Goal: Information Seeking & Learning: Learn about a topic

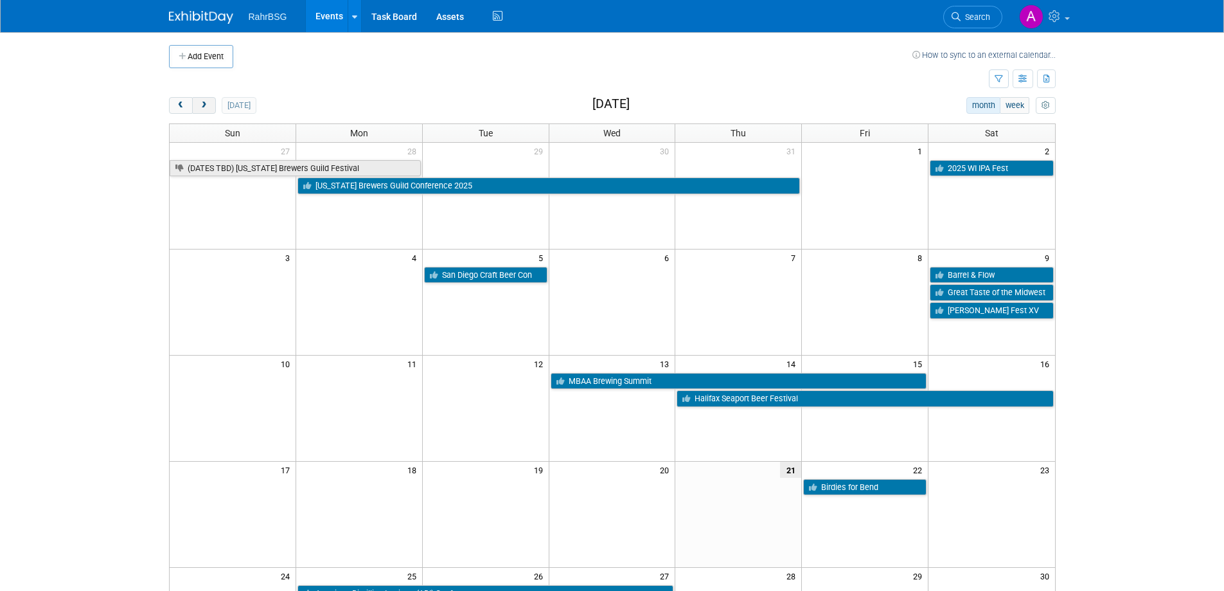
click at [207, 104] on span "next" at bounding box center [204, 106] width 10 height 8
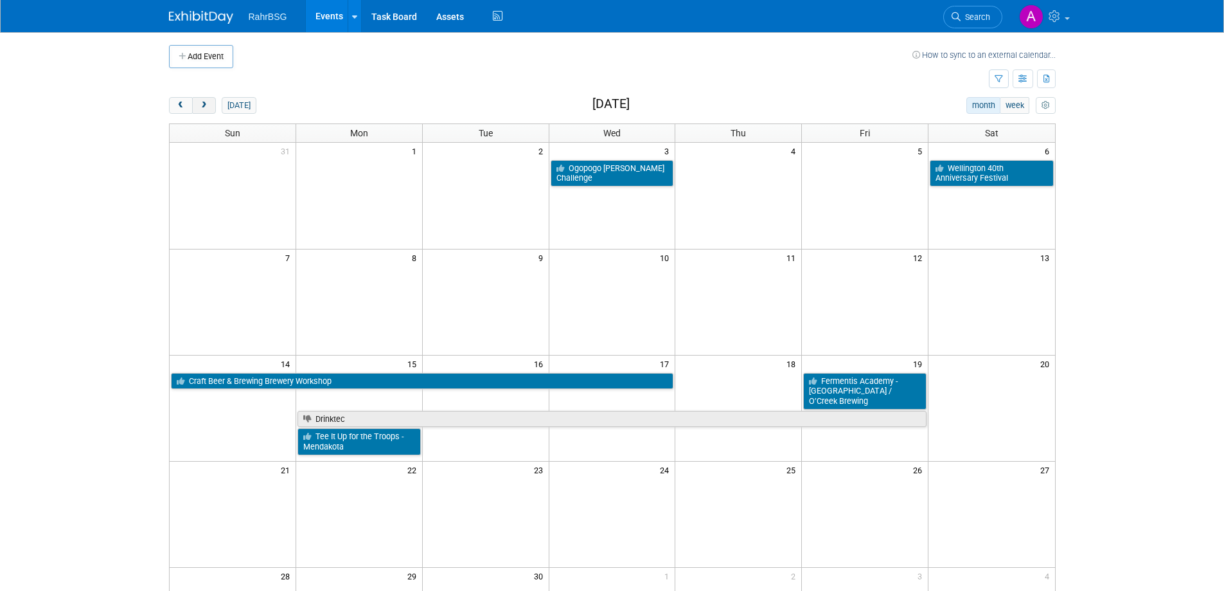
click at [207, 104] on span "next" at bounding box center [204, 106] width 10 height 8
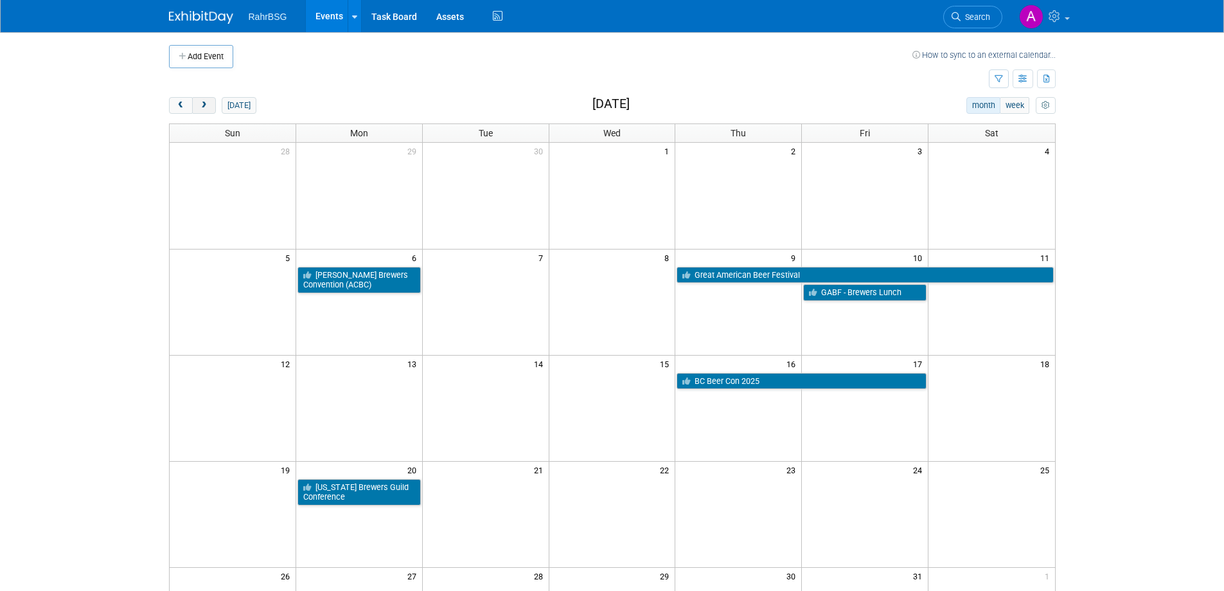
click at [204, 103] on span "next" at bounding box center [204, 106] width 10 height 8
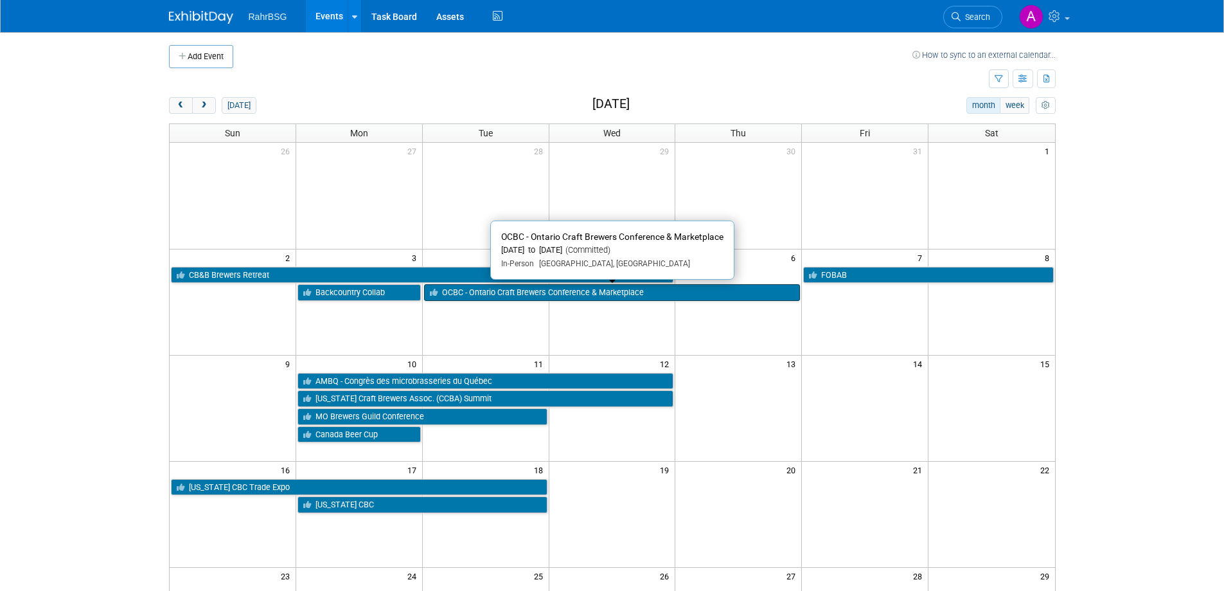
click at [599, 297] on link "OCBC - Ontario Craft Brewers Conference & Marketplace" at bounding box center [612, 292] width 377 height 17
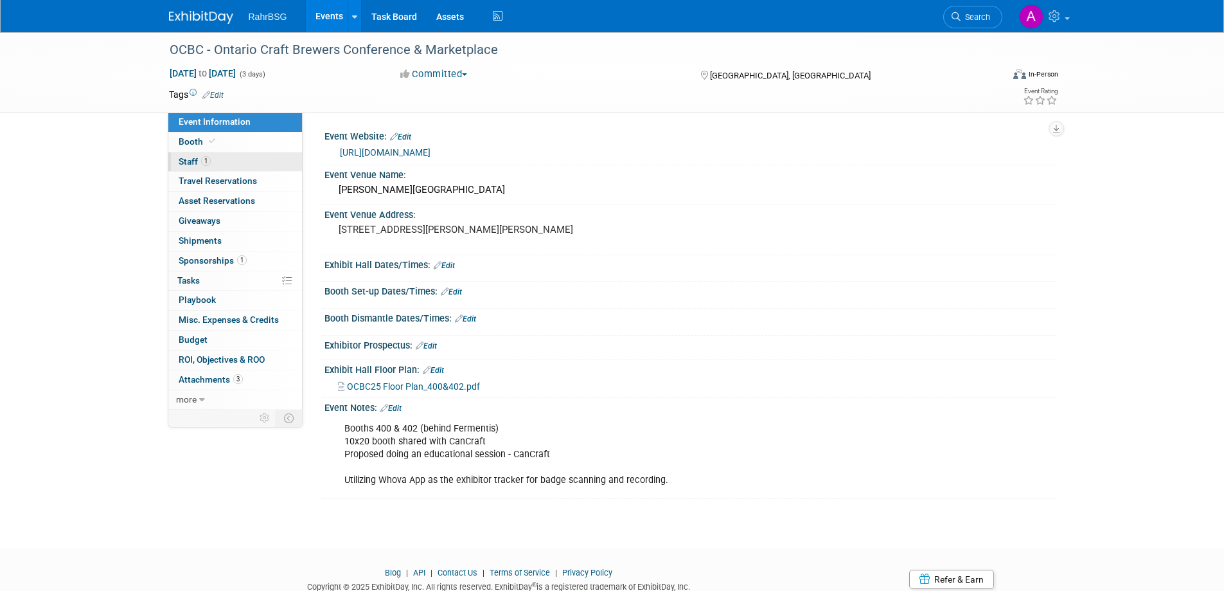
click at [190, 163] on span "Staff 1" at bounding box center [195, 161] width 32 height 10
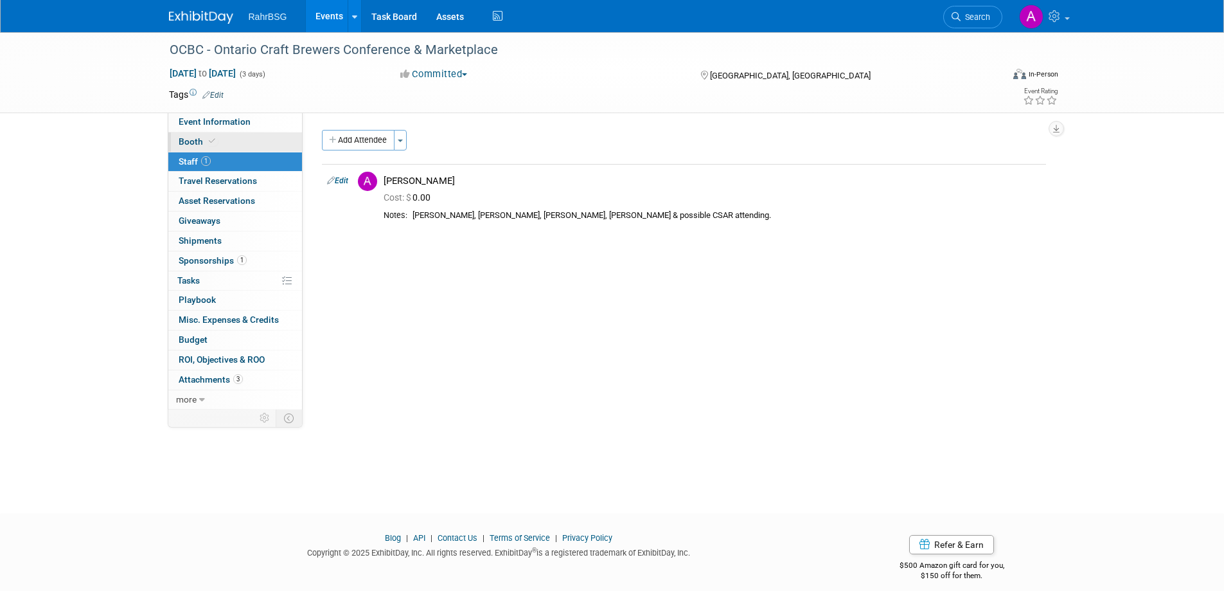
click at [184, 144] on span "Booth" at bounding box center [198, 141] width 39 height 10
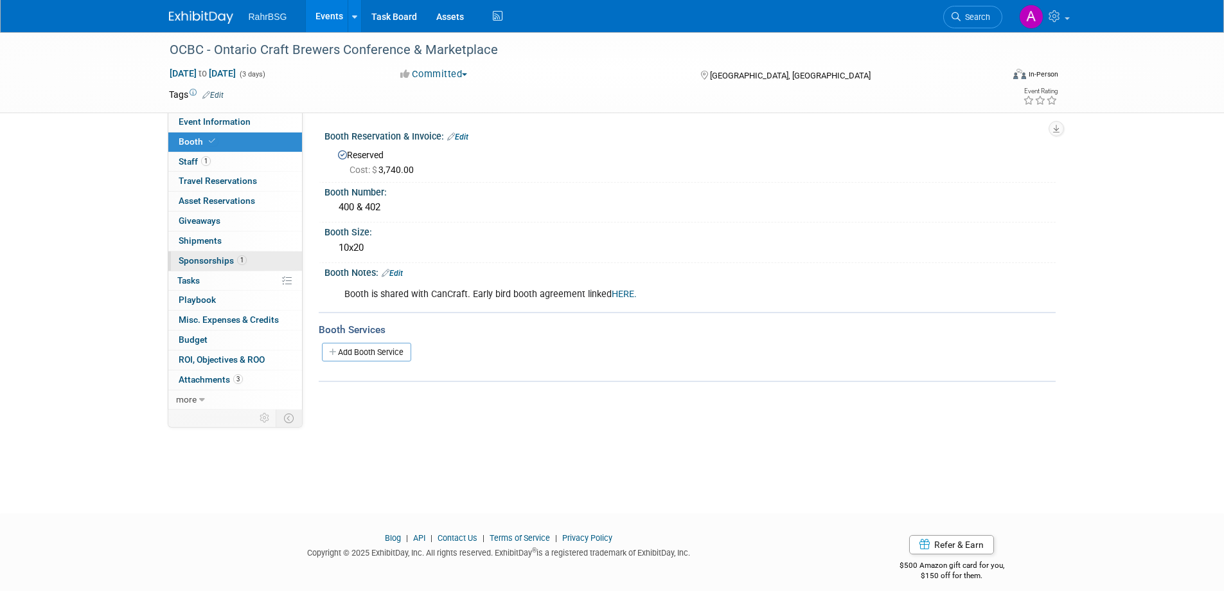
click at [202, 259] on span "Sponsorships 1" at bounding box center [213, 260] width 68 height 10
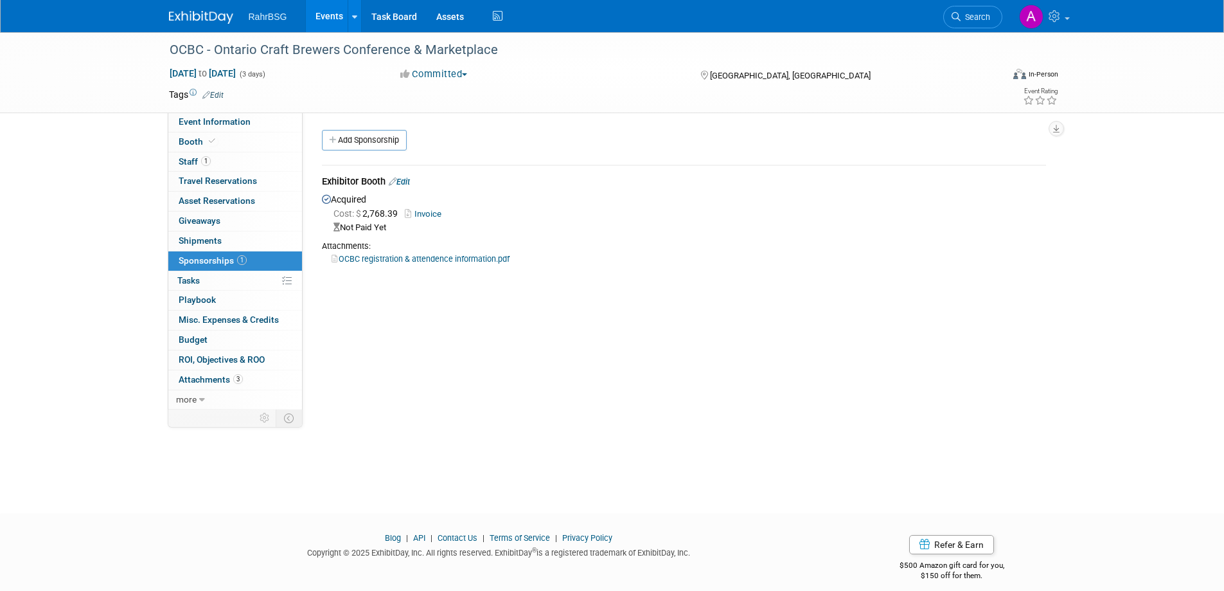
click at [413, 258] on link "OCBC registration & attendence information.pdf" at bounding box center [421, 259] width 178 height 10
click at [216, 123] on span "Event Information" at bounding box center [215, 121] width 72 height 10
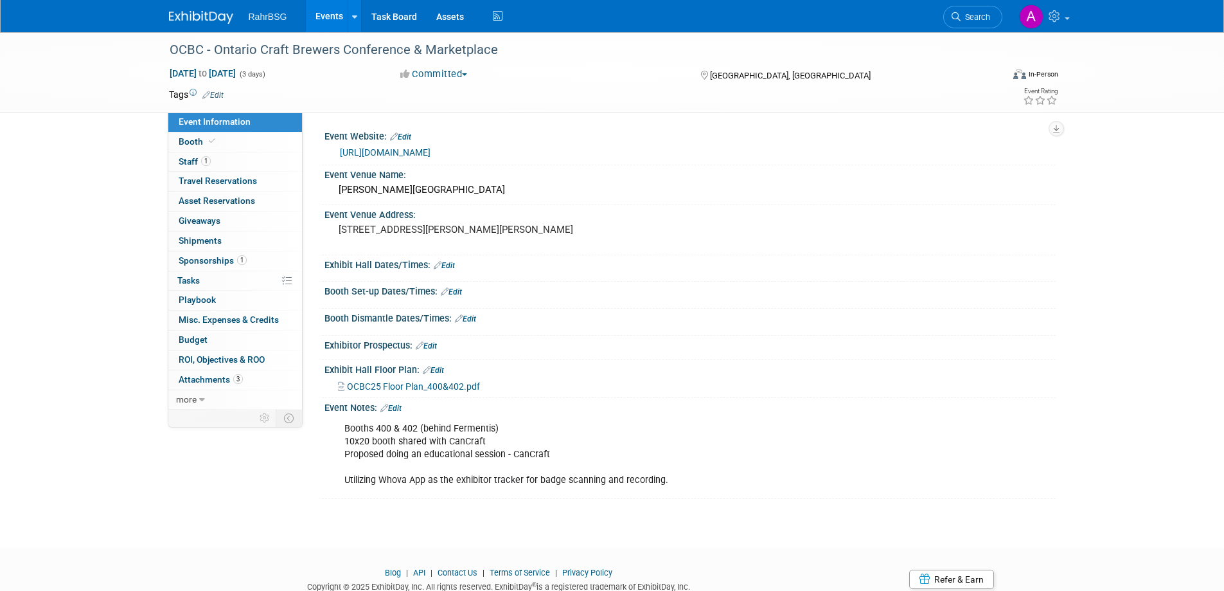
click at [423, 391] on span "OCBC25 Floor Plan_400&402.pdf" at bounding box center [413, 386] width 133 height 10
click at [331, 10] on link "Events" at bounding box center [329, 16] width 47 height 32
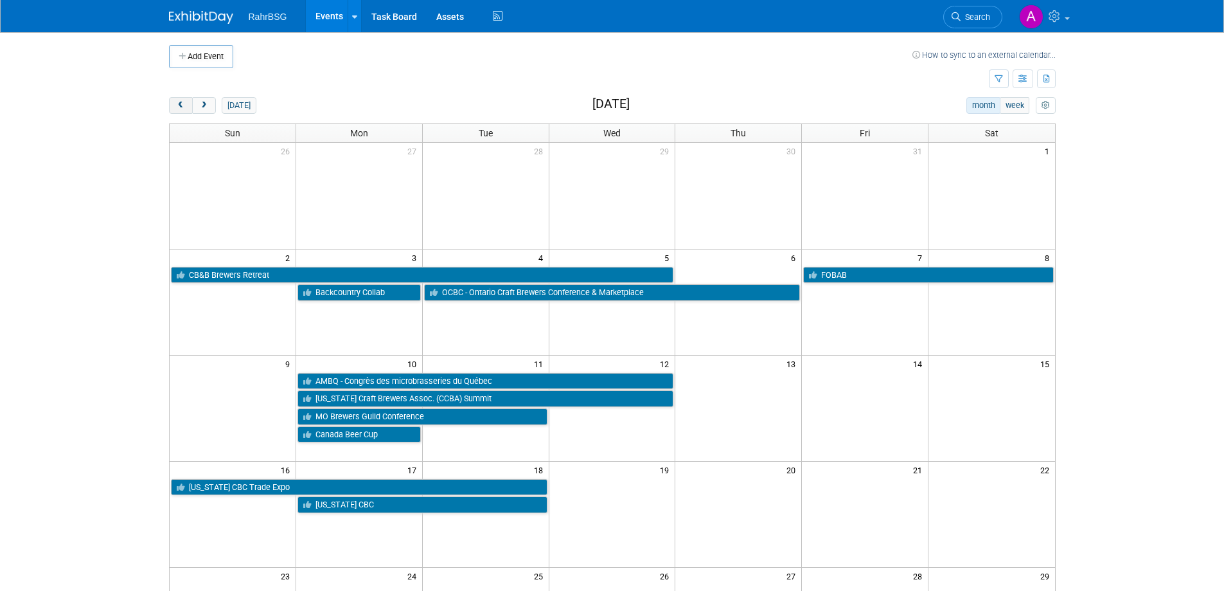
click at [177, 103] on span "prev" at bounding box center [181, 106] width 10 height 8
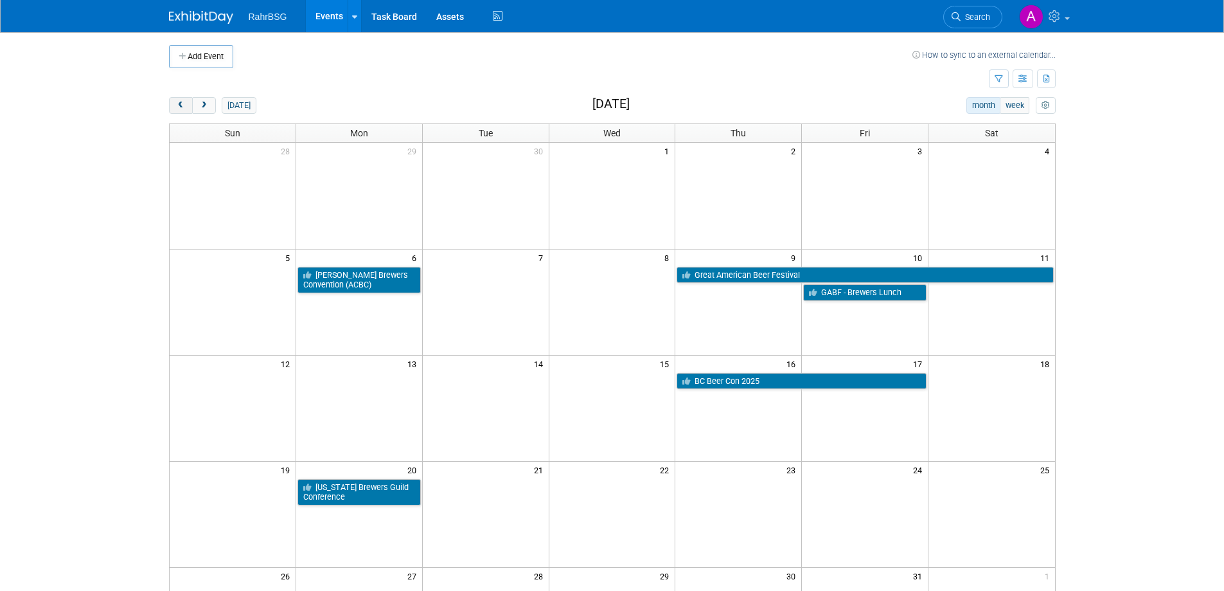
click at [177, 103] on span "prev" at bounding box center [181, 106] width 10 height 8
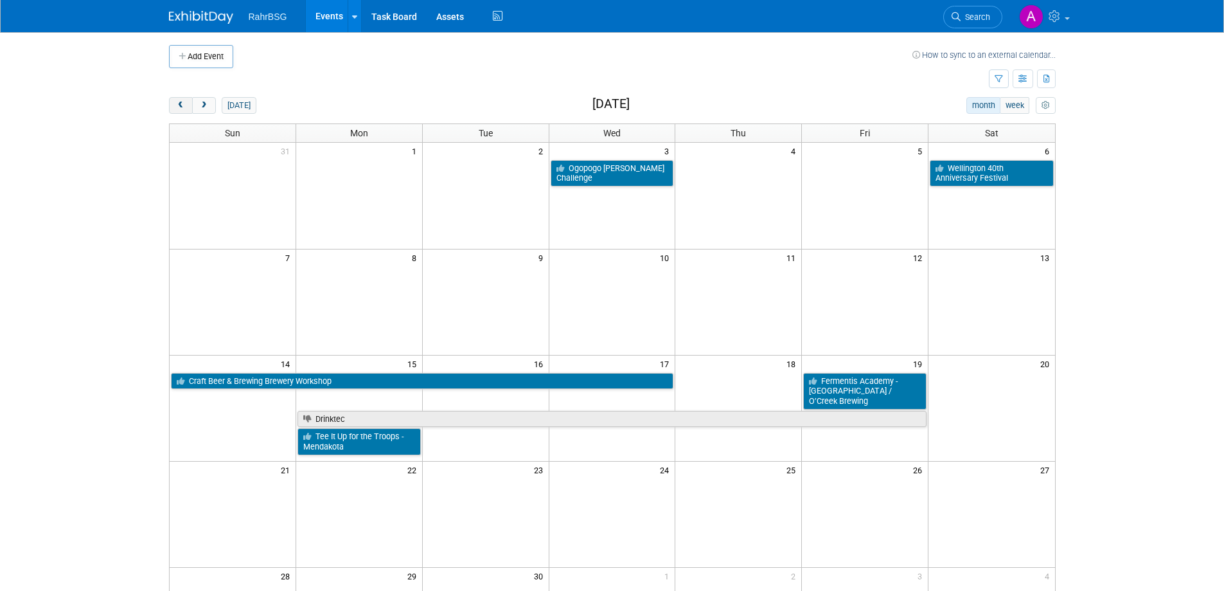
click at [177, 103] on span "prev" at bounding box center [181, 106] width 10 height 8
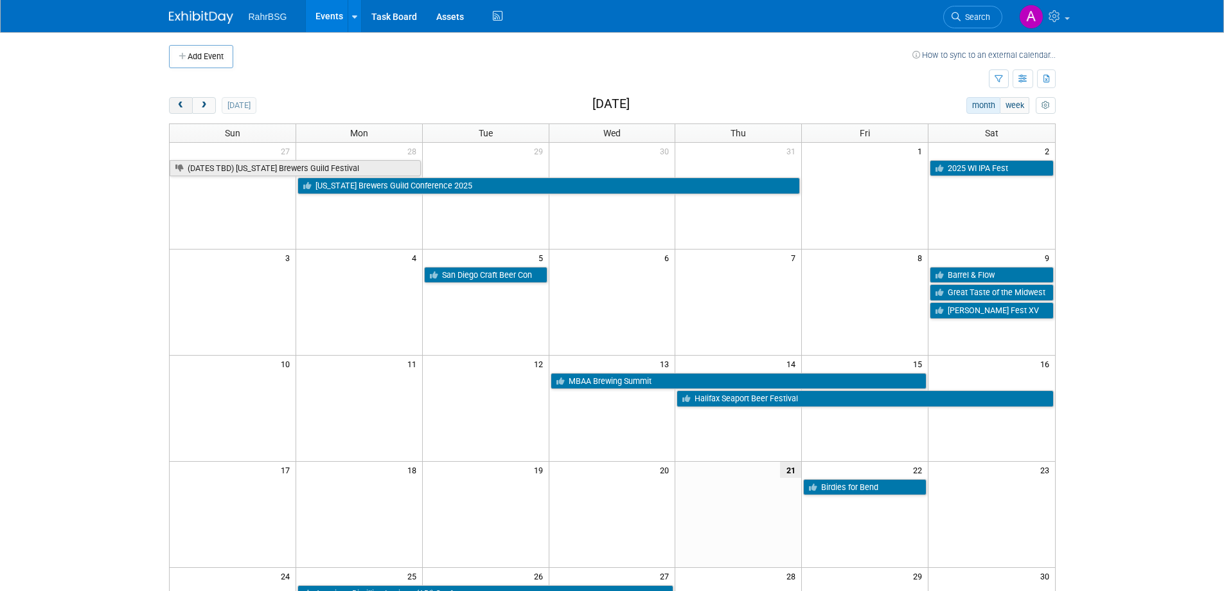
click at [177, 103] on span "prev" at bounding box center [181, 106] width 10 height 8
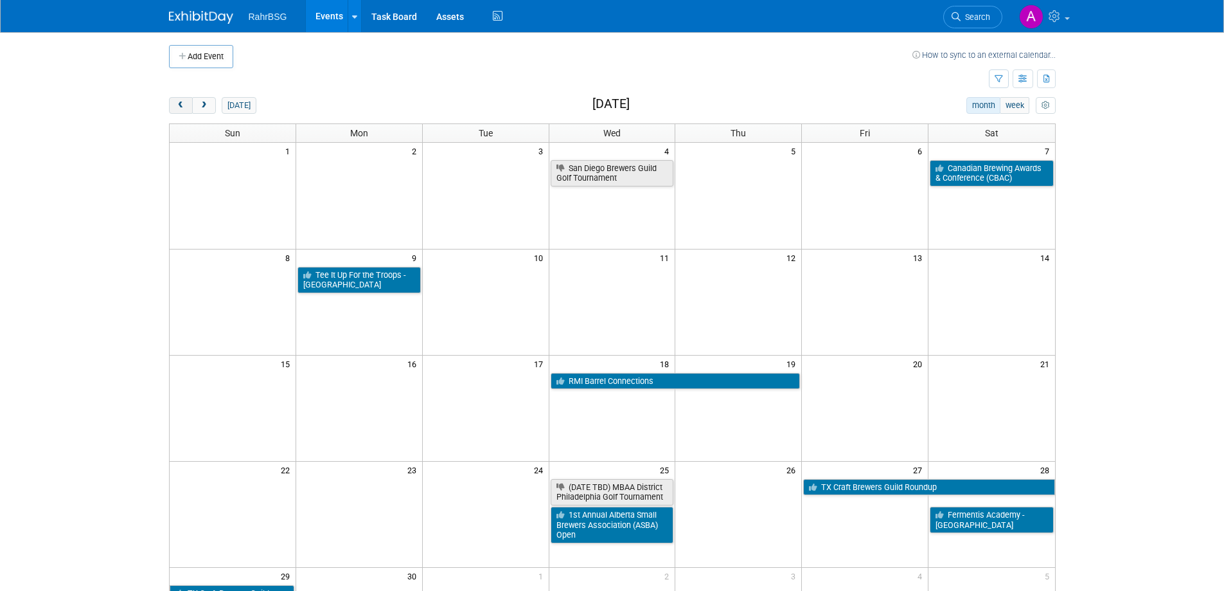
click at [177, 103] on span "prev" at bounding box center [181, 106] width 10 height 8
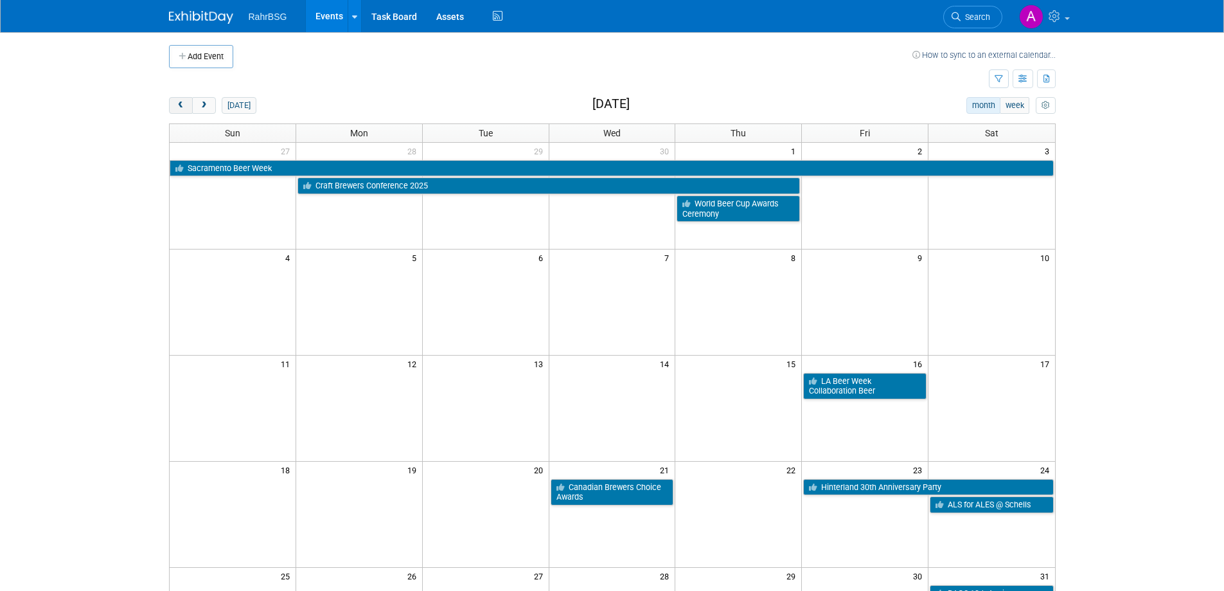
click at [177, 103] on span "prev" at bounding box center [181, 106] width 10 height 8
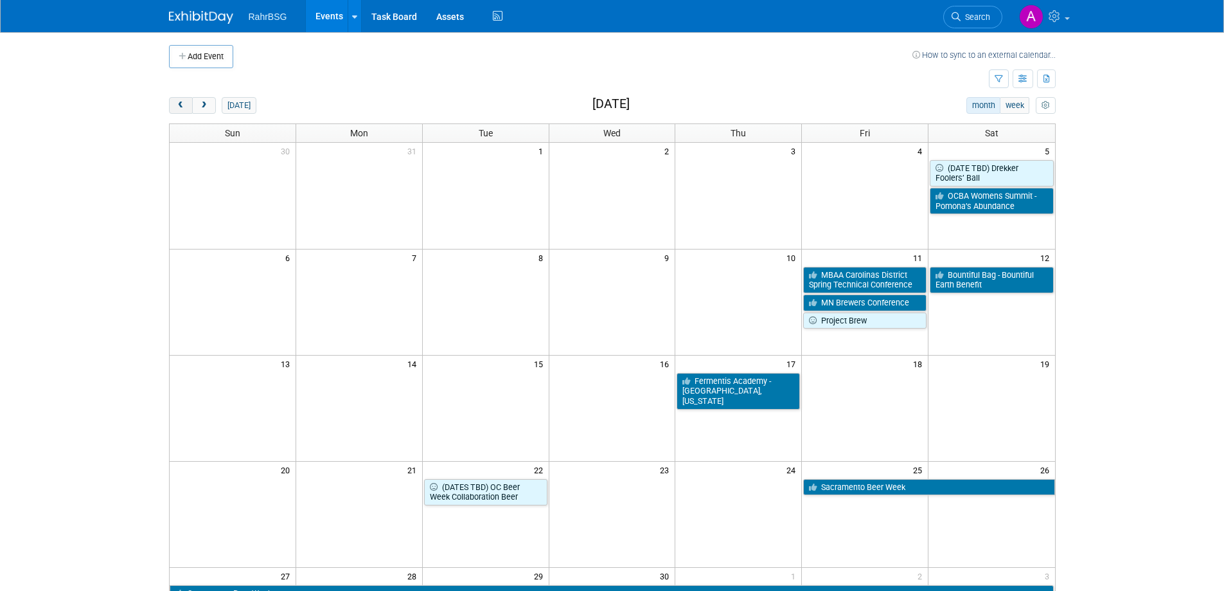
click at [177, 103] on span "prev" at bounding box center [181, 106] width 10 height 8
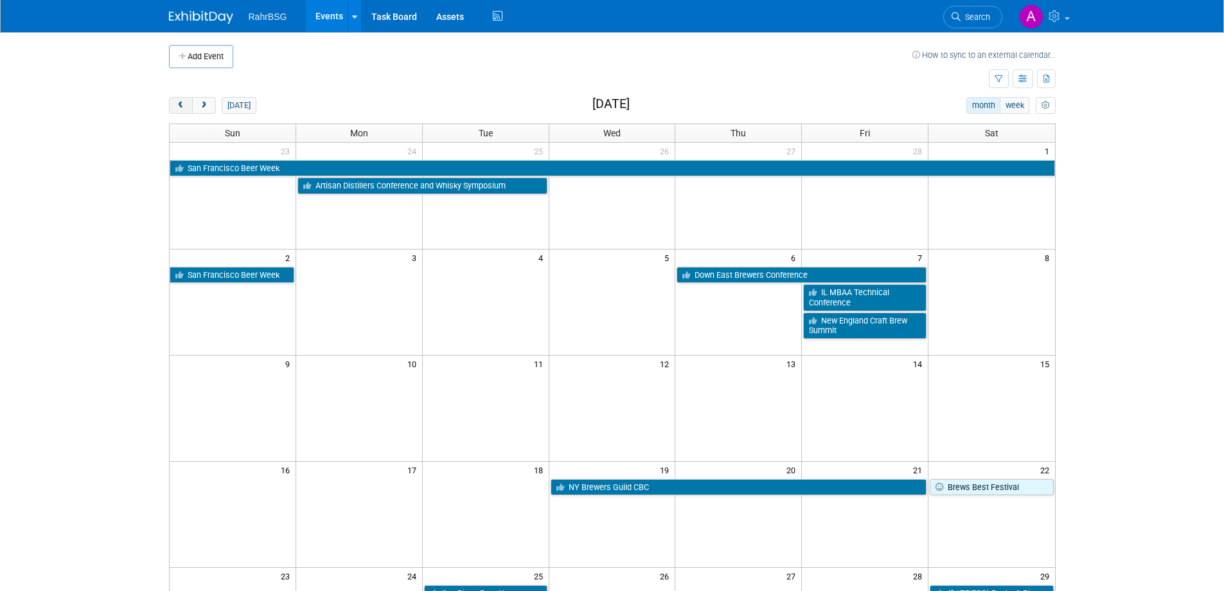
click at [177, 103] on span "prev" at bounding box center [181, 106] width 10 height 8
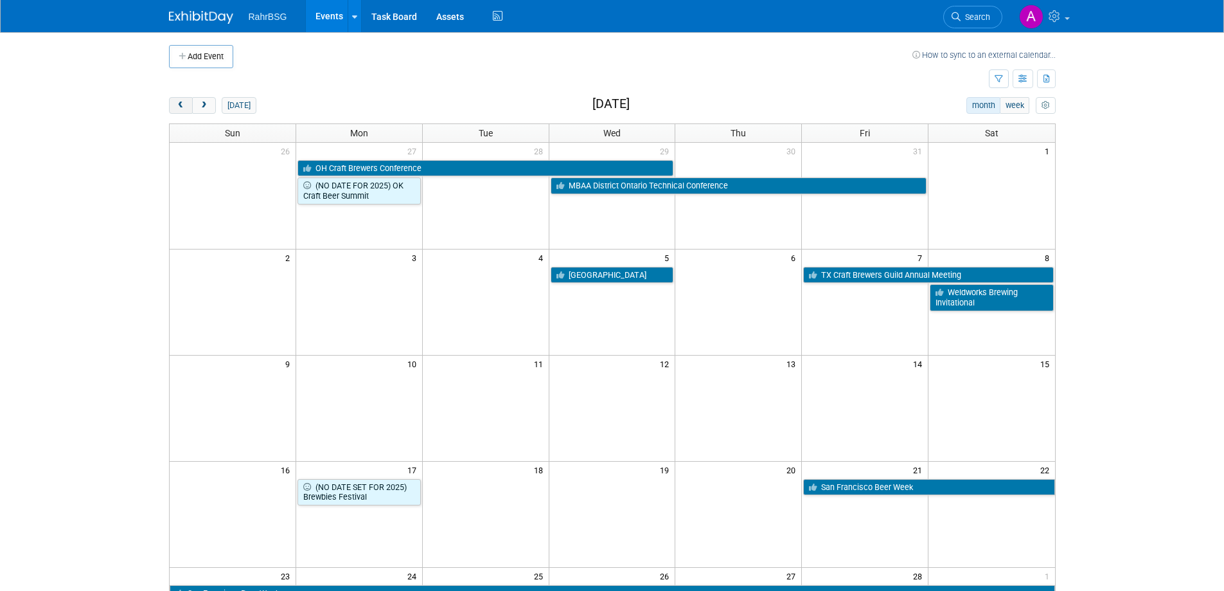
click at [177, 103] on span "prev" at bounding box center [181, 106] width 10 height 8
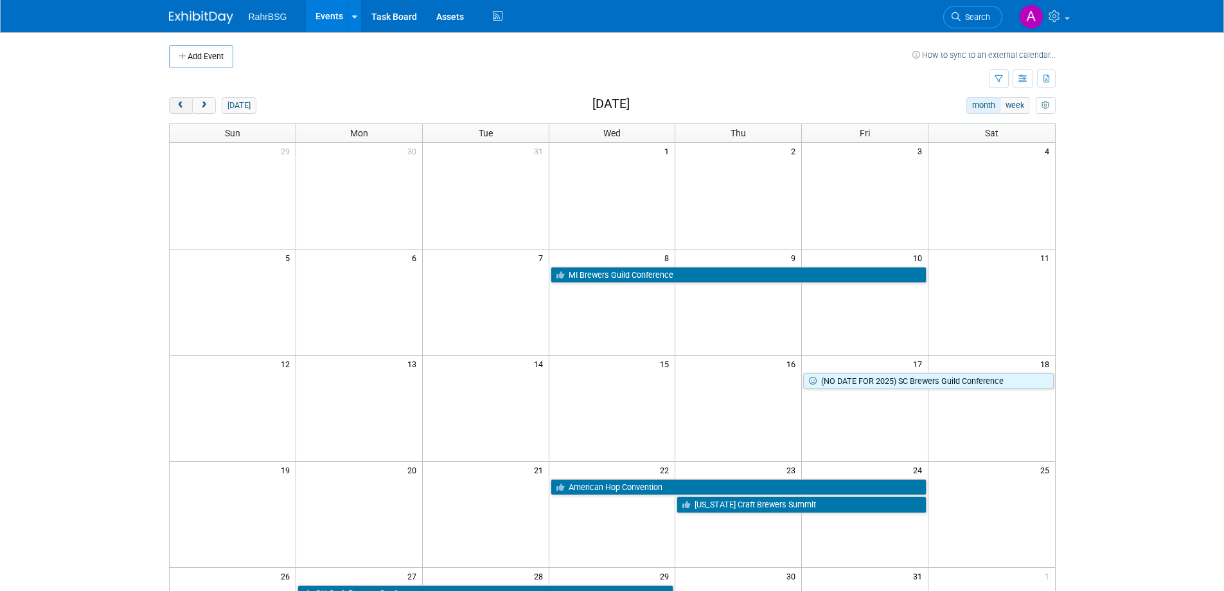
click at [177, 103] on span "prev" at bounding box center [181, 106] width 10 height 8
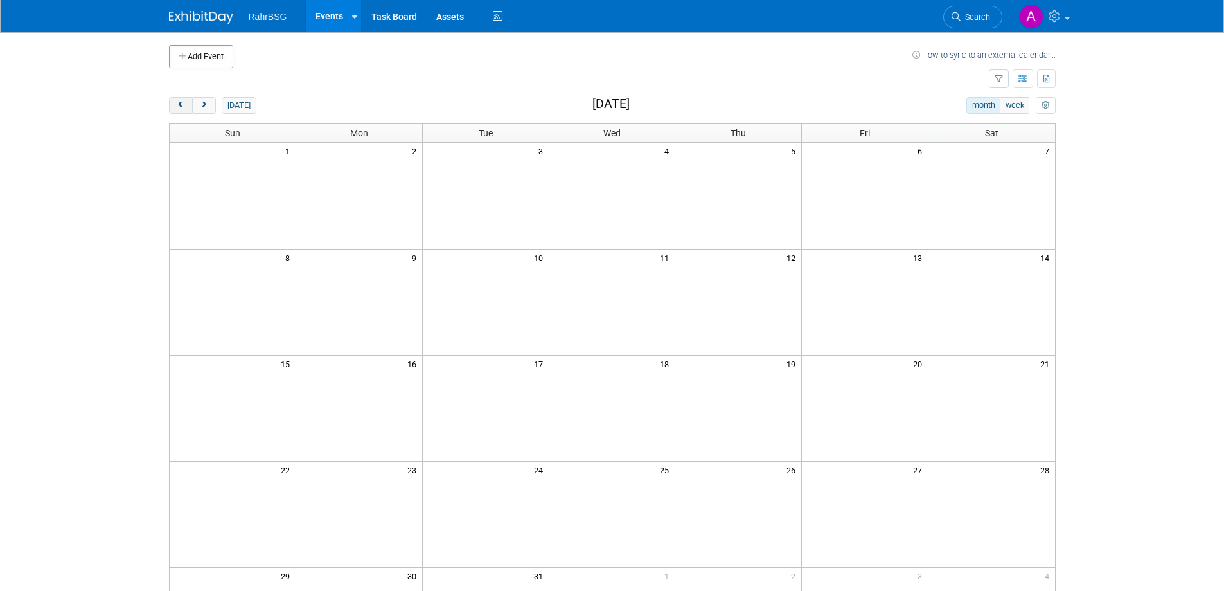
click at [177, 103] on span "prev" at bounding box center [181, 106] width 10 height 8
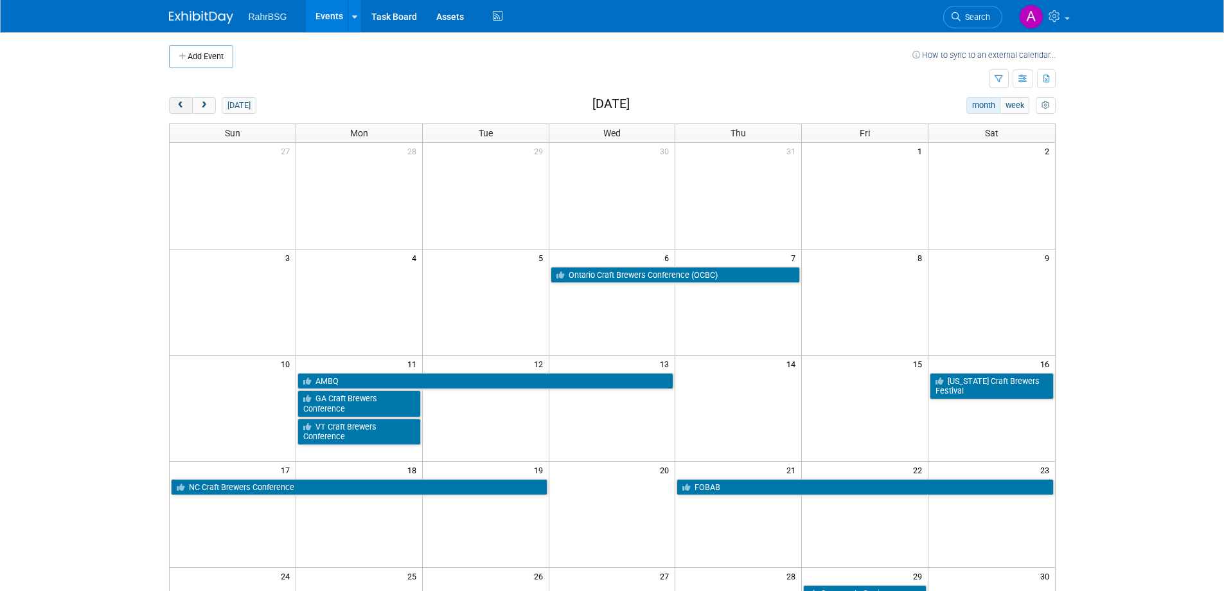
click at [177, 103] on span "prev" at bounding box center [181, 106] width 10 height 8
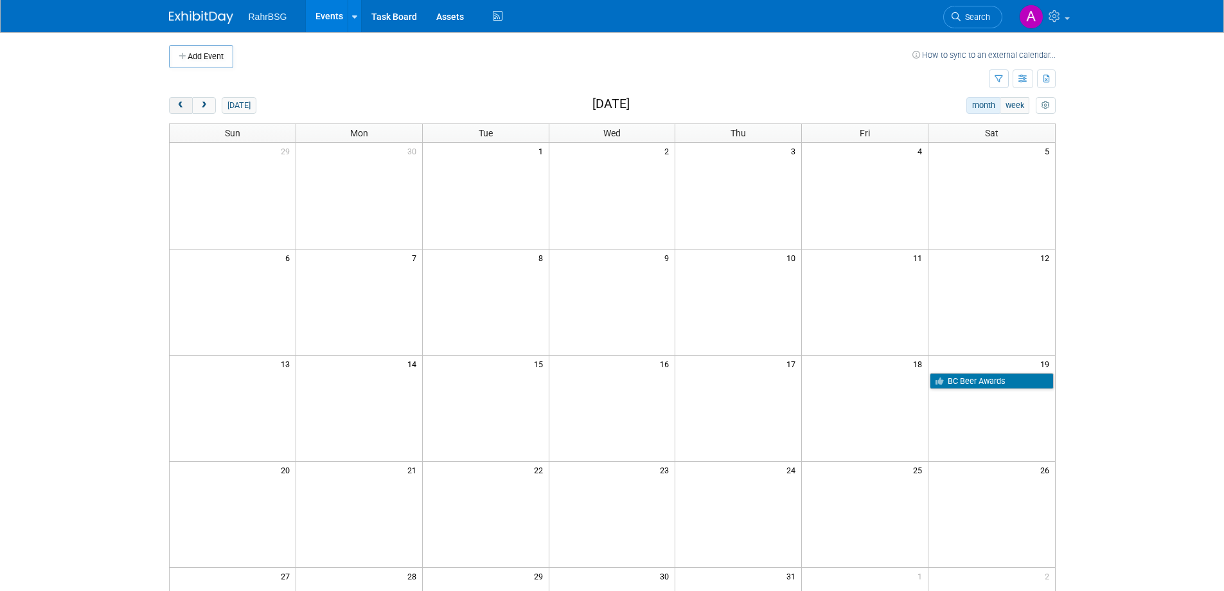
click at [177, 103] on span "prev" at bounding box center [181, 106] width 10 height 8
click at [208, 105] on span "next" at bounding box center [204, 106] width 10 height 8
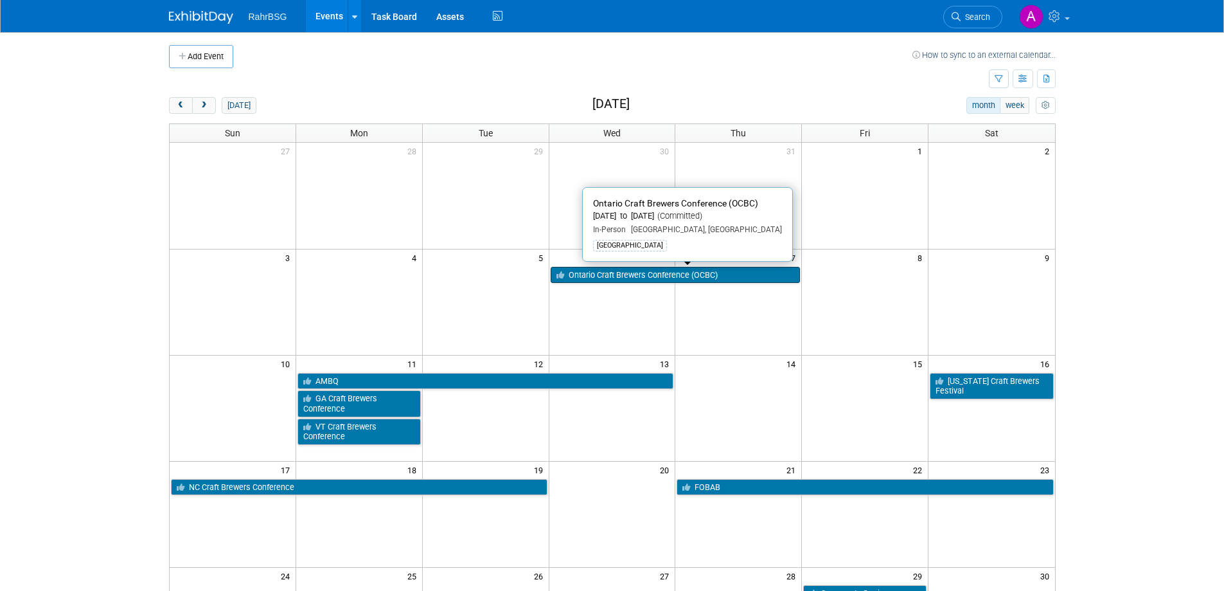
click at [619, 274] on link "Ontario Craft Brewers Conference (OCBC)" at bounding box center [676, 275] width 250 height 17
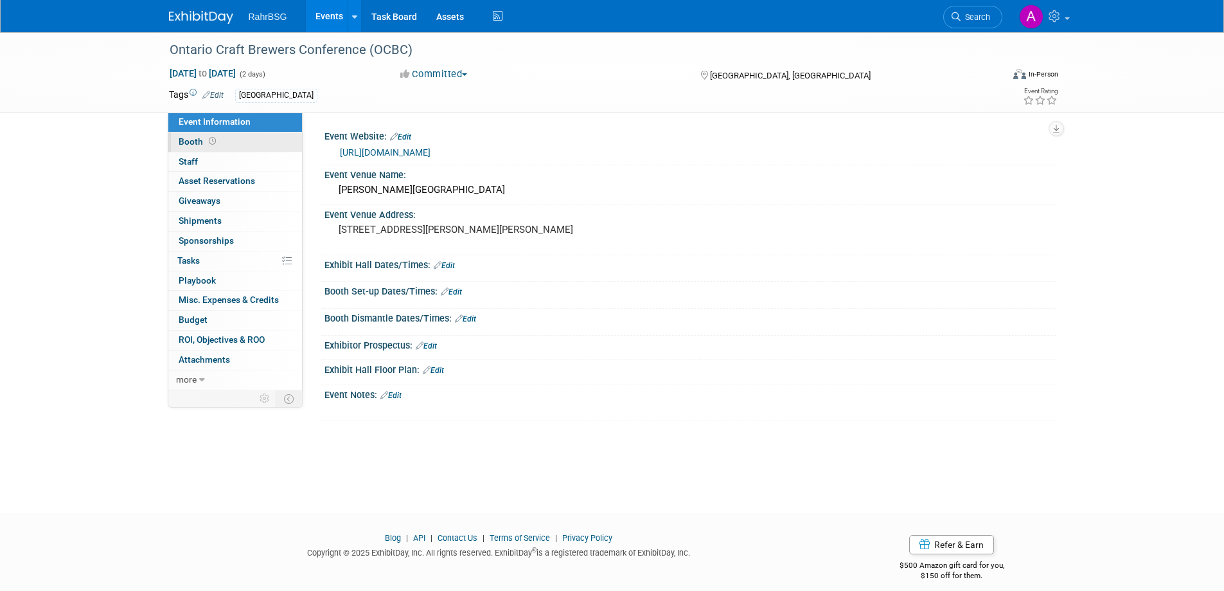
click at [193, 142] on span "Booth" at bounding box center [199, 141] width 40 height 10
